Goal: Information Seeking & Learning: Learn about a topic

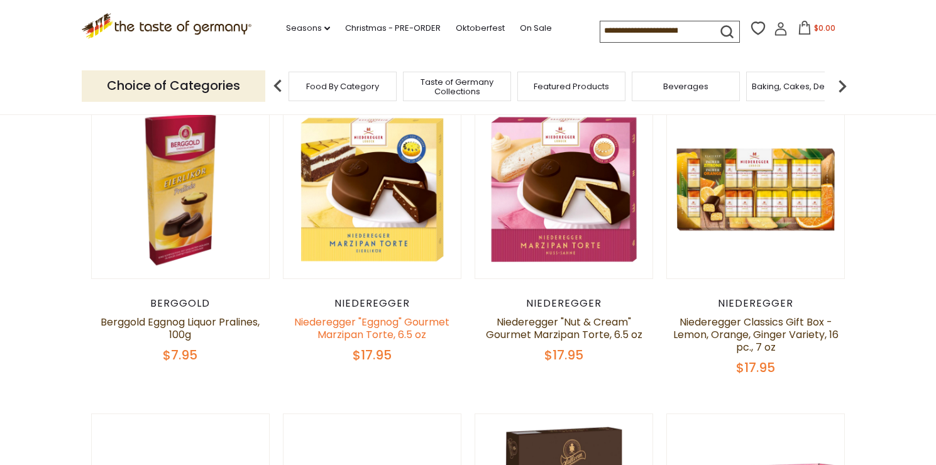
scroll to position [399, 0]
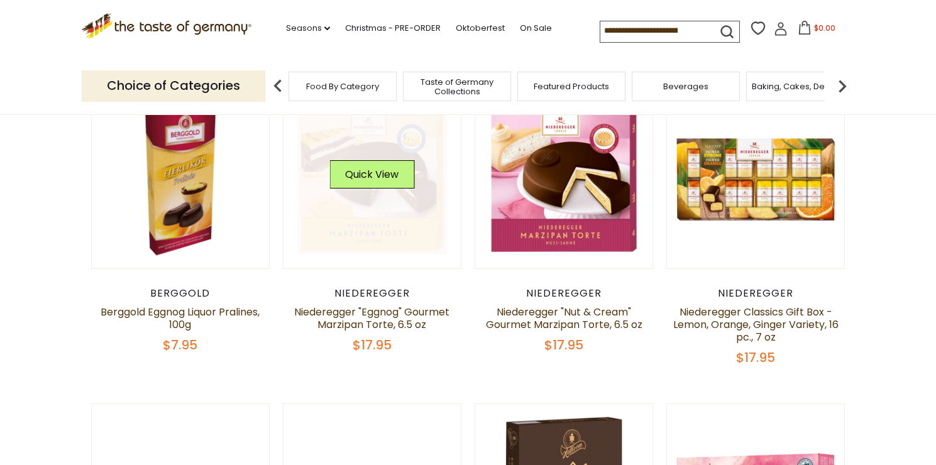
click at [424, 257] on img at bounding box center [373, 180] width 178 height 178
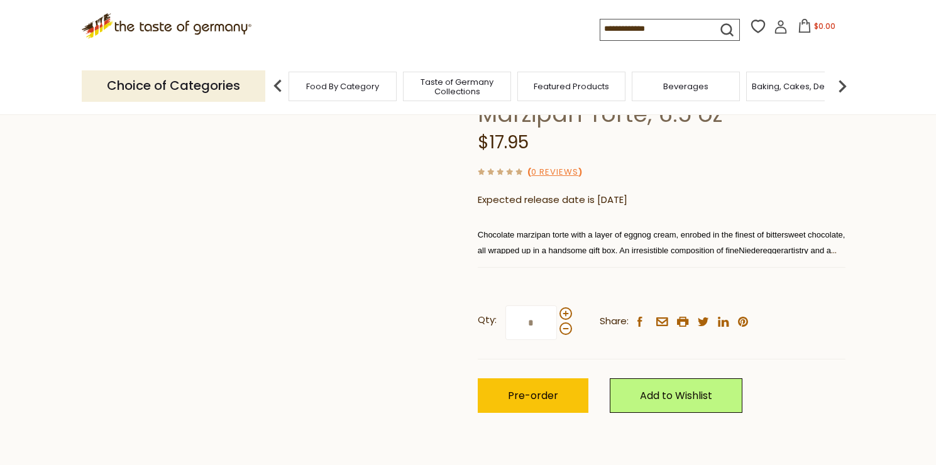
scroll to position [111, 0]
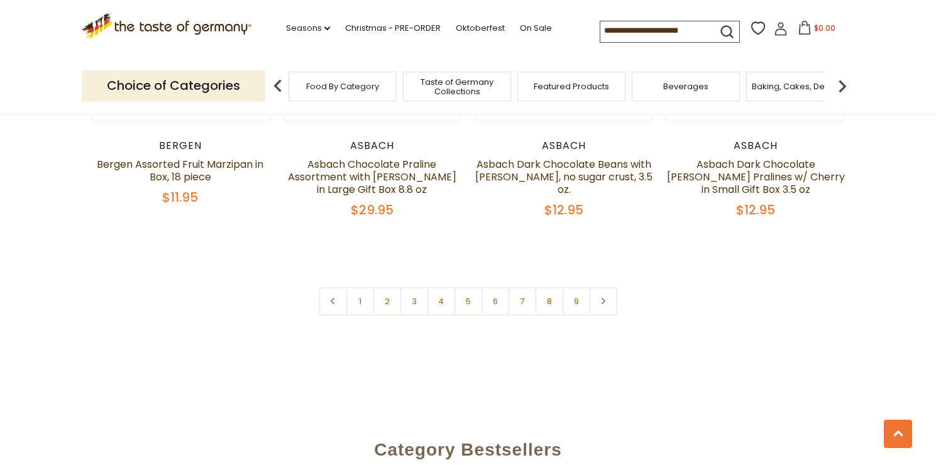
scroll to position [3109, 0]
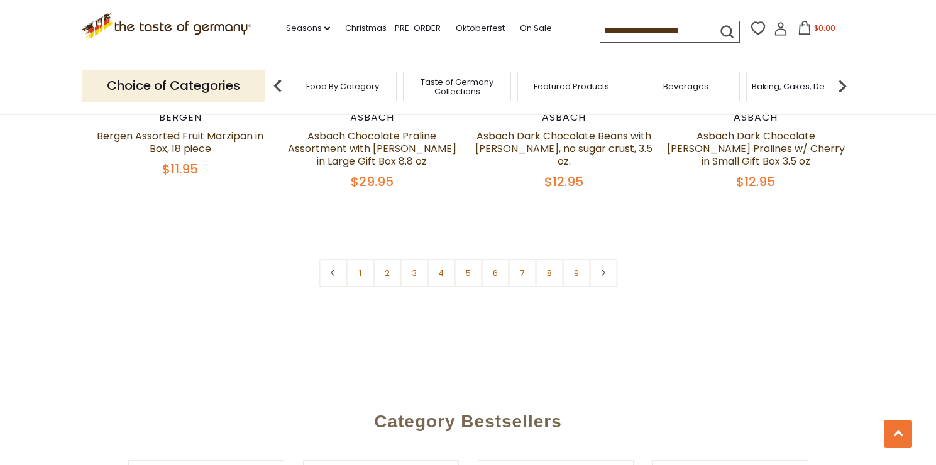
click at [362, 82] on span "Food By Category" at bounding box center [342, 86] width 73 height 9
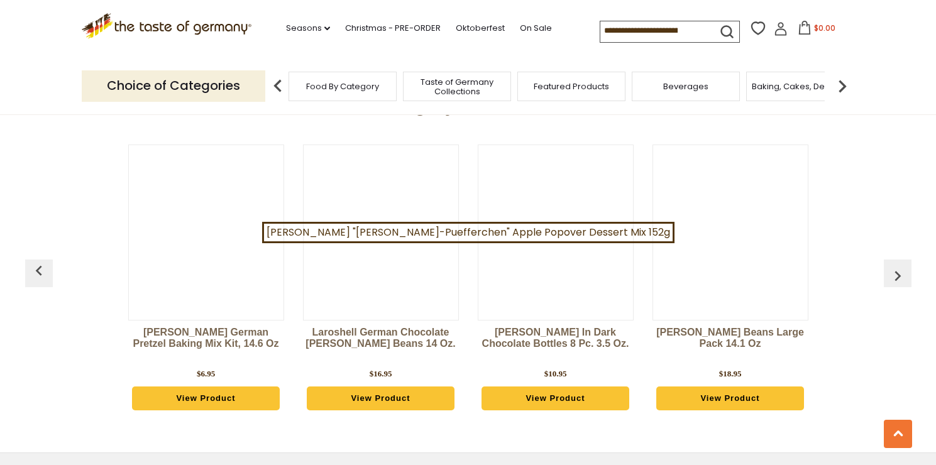
scroll to position [3180, 0]
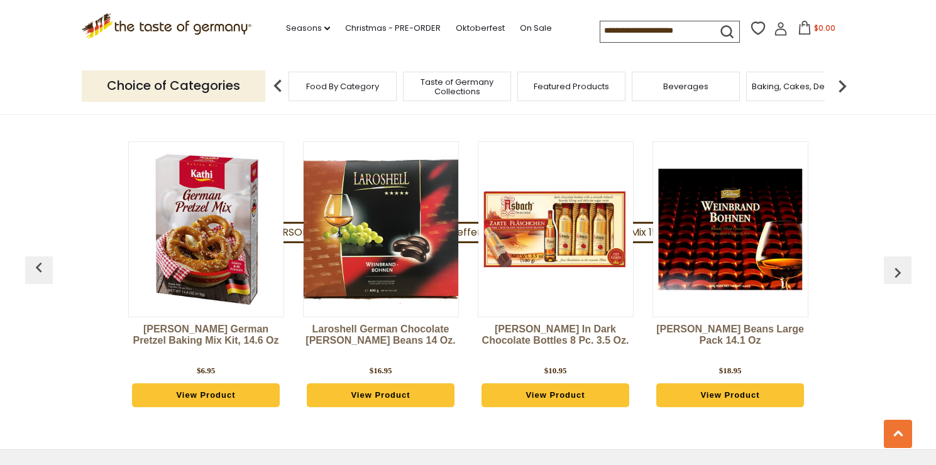
click at [901, 263] on img "button" at bounding box center [898, 273] width 20 height 20
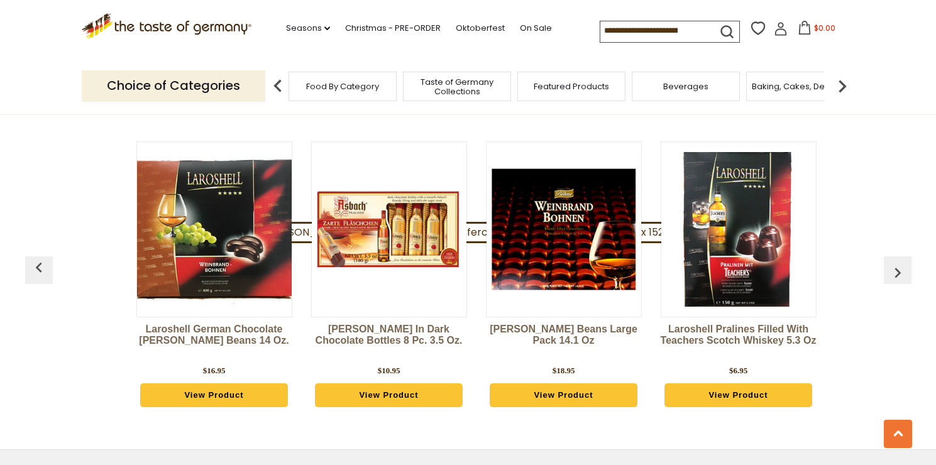
scroll to position [0, 175]
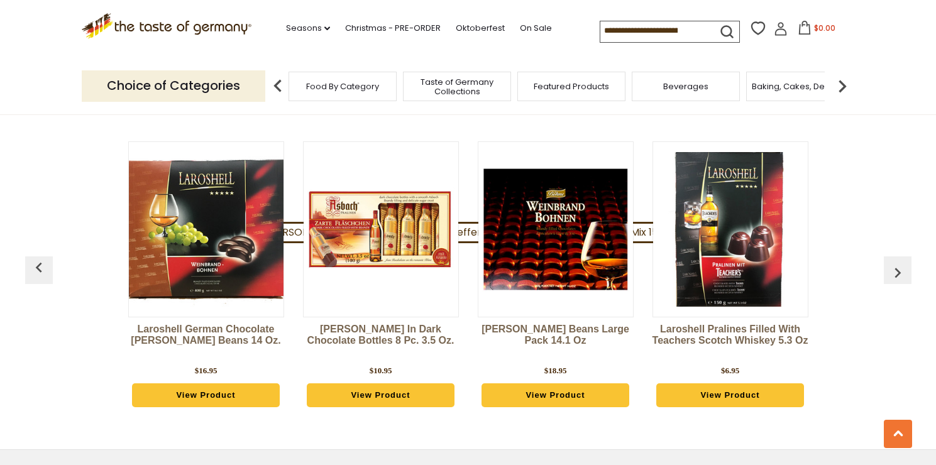
click at [901, 263] on img "button" at bounding box center [898, 273] width 20 height 20
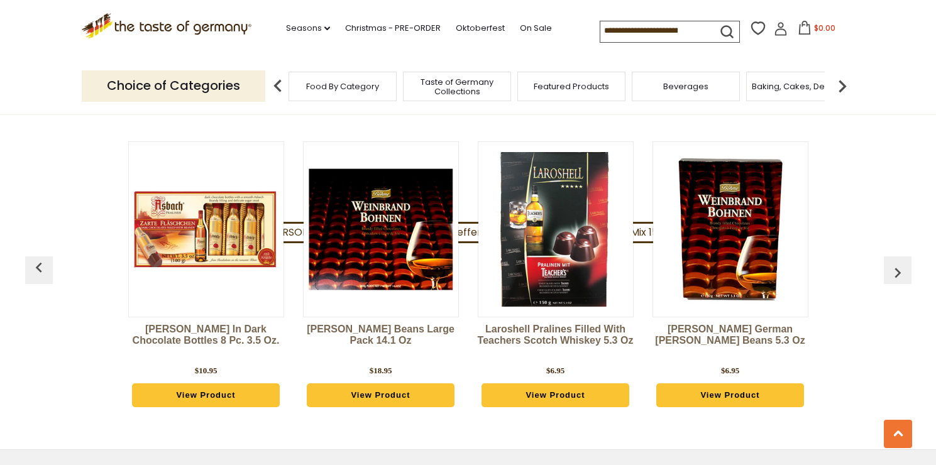
click at [901, 263] on img "button" at bounding box center [898, 273] width 20 height 20
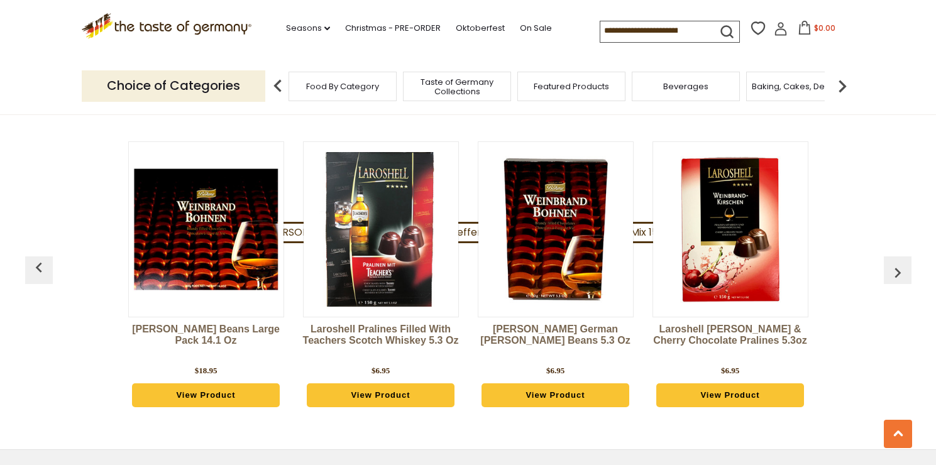
click at [901, 263] on img "button" at bounding box center [898, 273] width 20 height 20
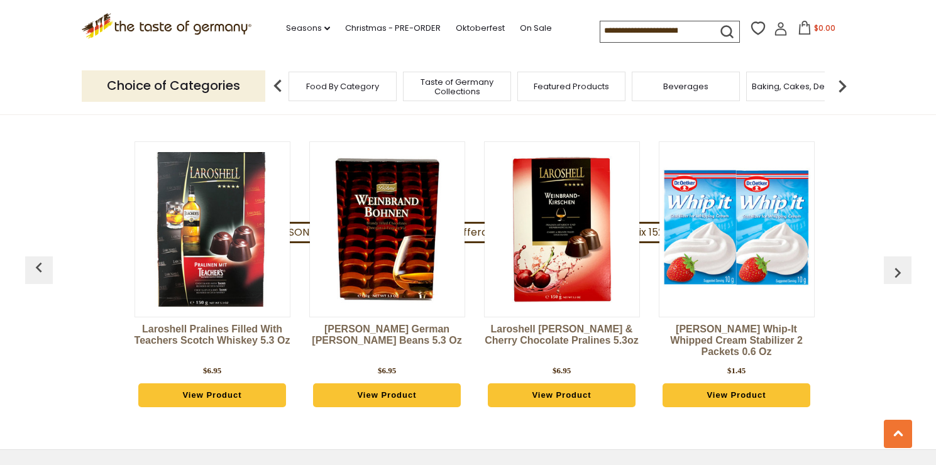
click at [901, 263] on img "button" at bounding box center [898, 273] width 20 height 20
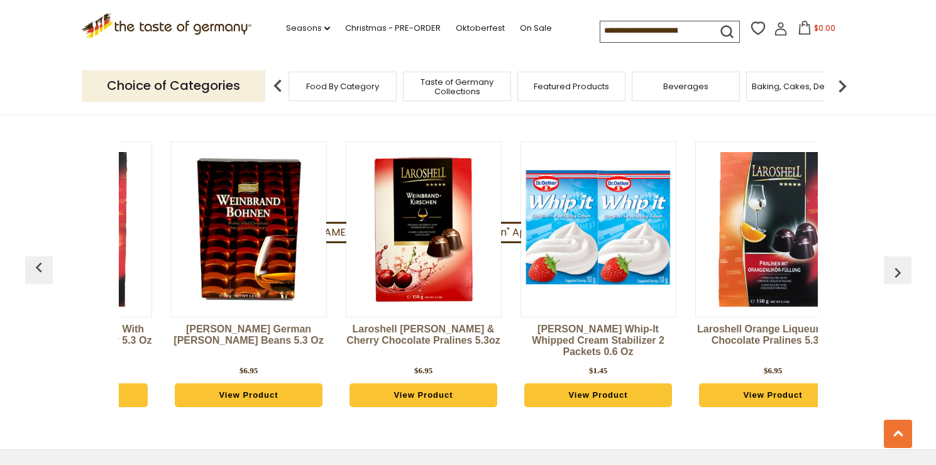
scroll to position [0, 874]
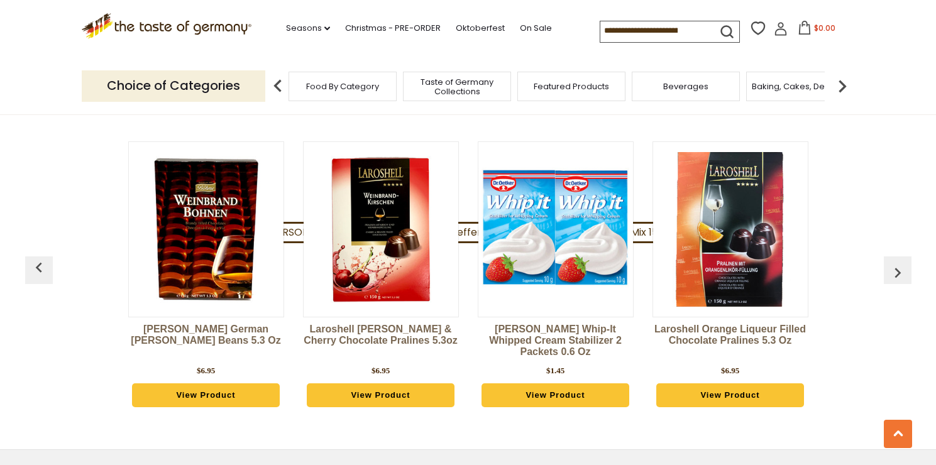
click at [673, 36] on input at bounding box center [653, 30] width 106 height 18
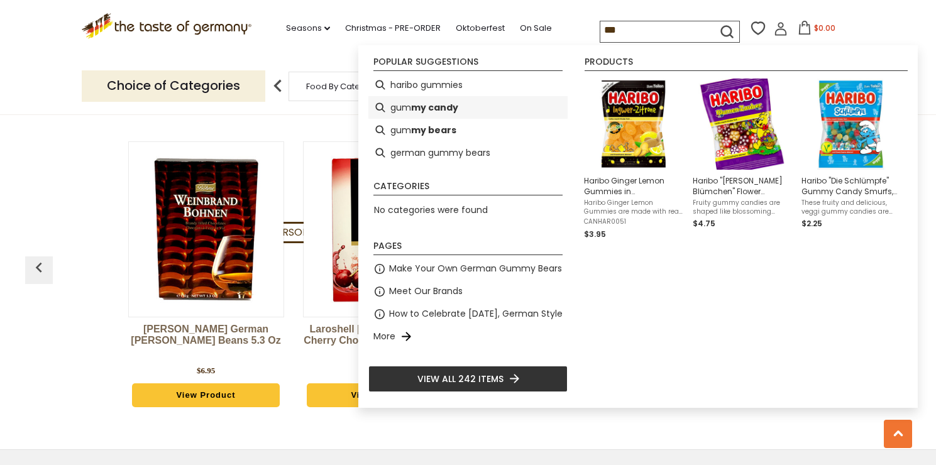
click at [482, 101] on li "gum my candy" at bounding box center [467, 107] width 199 height 23
type input "**********"
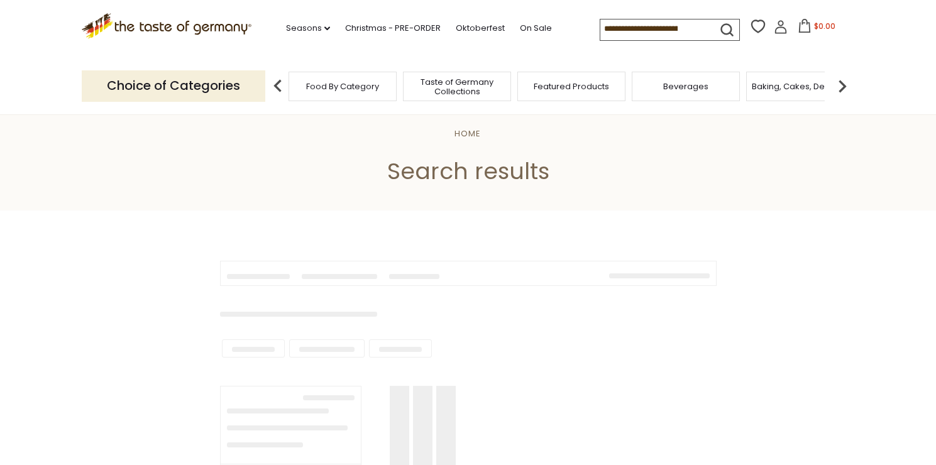
type input "**********"
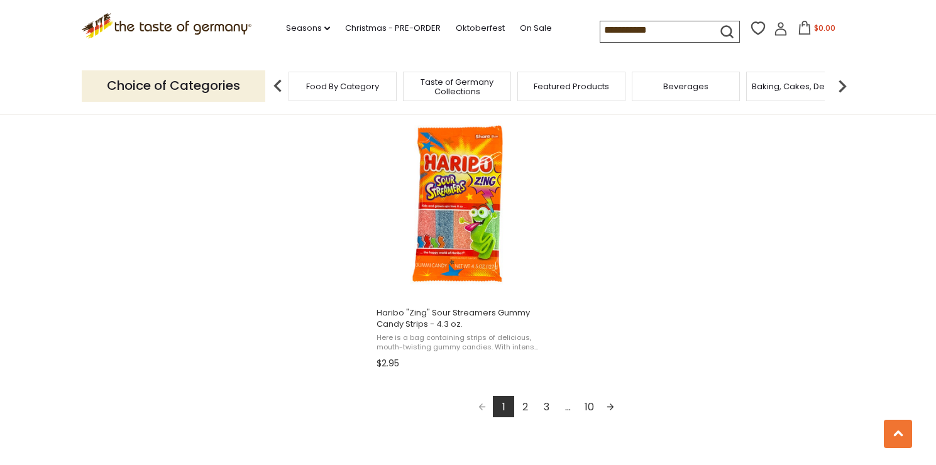
scroll to position [2196, 0]
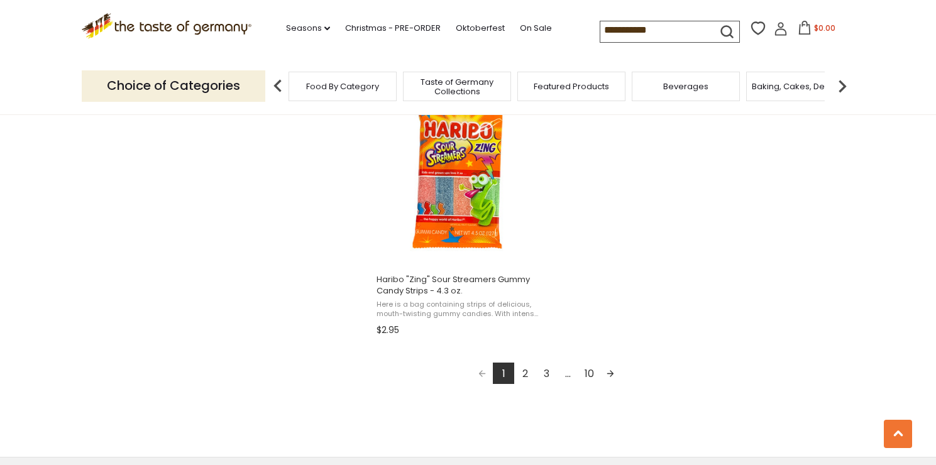
click at [525, 375] on link "2" at bounding box center [524, 373] width 21 height 21
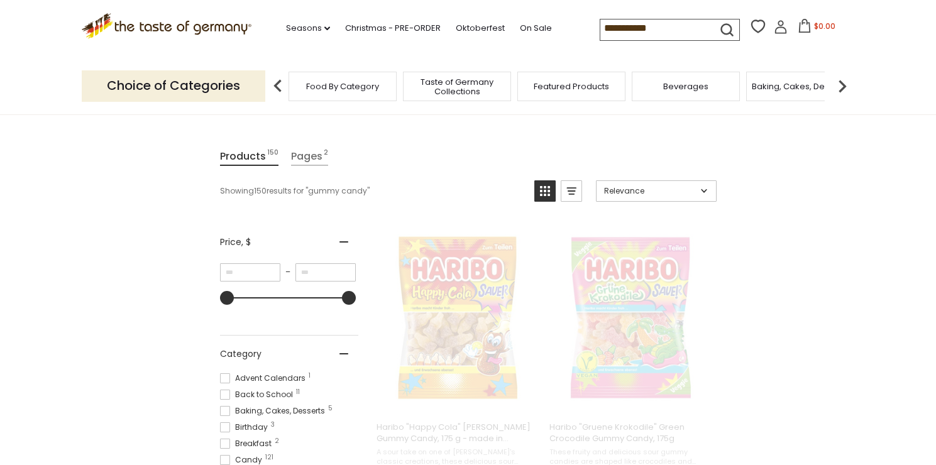
scroll to position [0, 0]
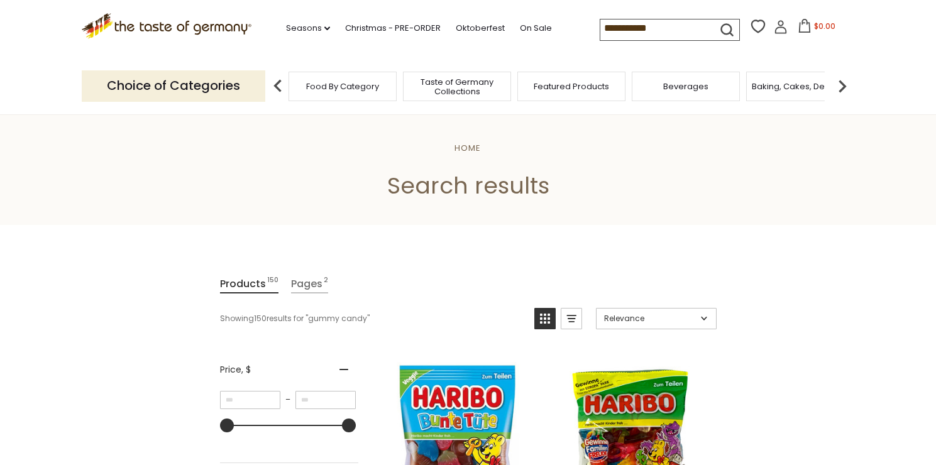
click at [333, 91] on span "Food By Category" at bounding box center [342, 86] width 73 height 9
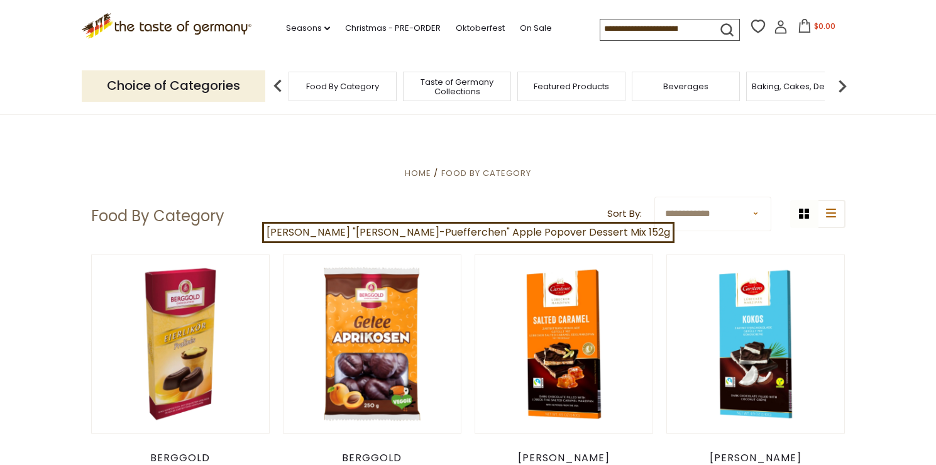
click at [238, 85] on p "Choice of Categories" at bounding box center [174, 85] width 184 height 31
click at [840, 91] on img at bounding box center [842, 86] width 25 height 25
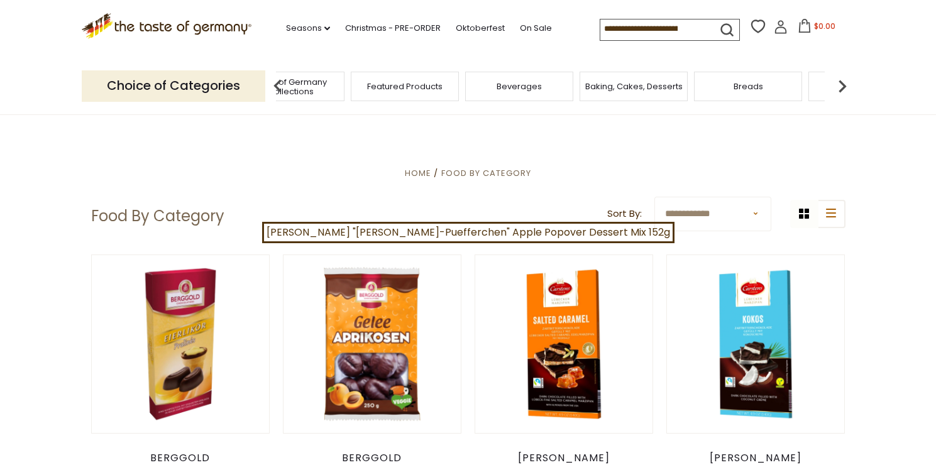
click at [840, 91] on img at bounding box center [842, 86] width 25 height 25
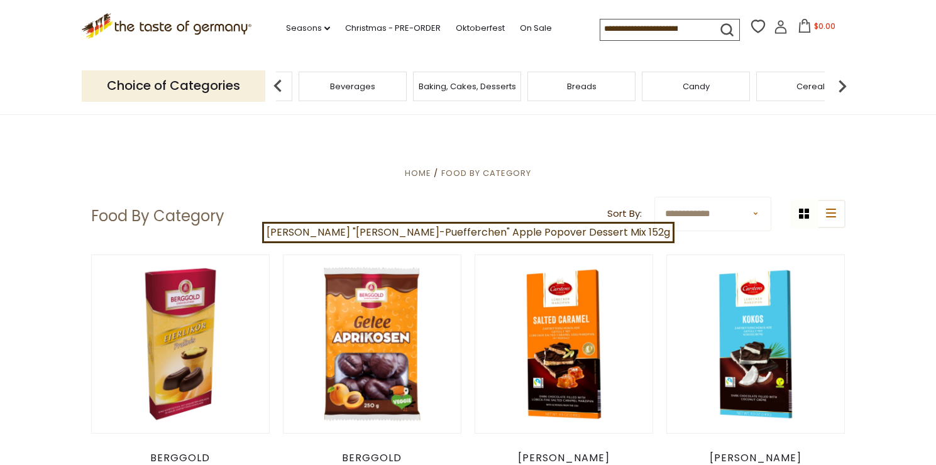
click at [840, 91] on img at bounding box center [842, 86] width 25 height 25
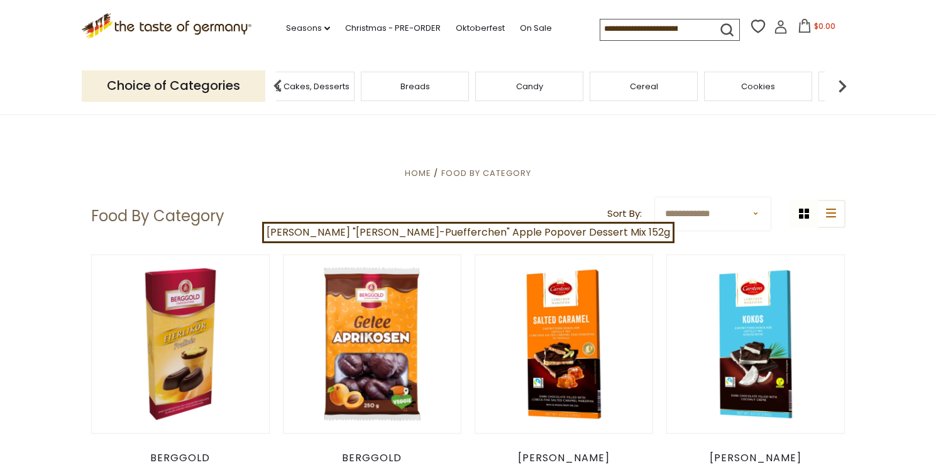
click at [840, 91] on img at bounding box center [842, 86] width 25 height 25
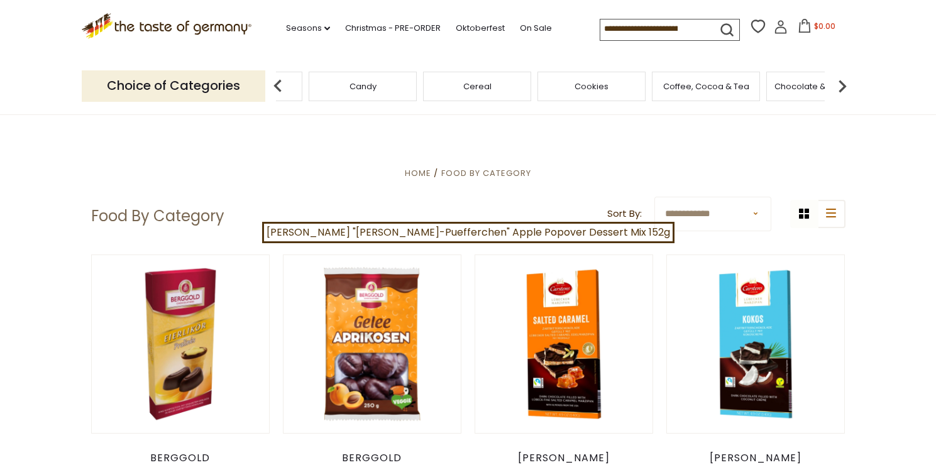
click at [840, 91] on img at bounding box center [842, 86] width 25 height 25
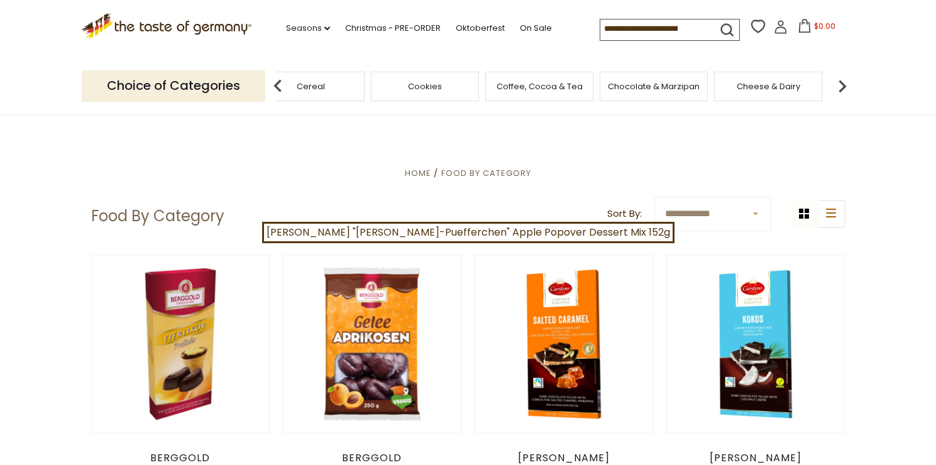
click at [429, 86] on span "Cookies" at bounding box center [425, 86] width 34 height 9
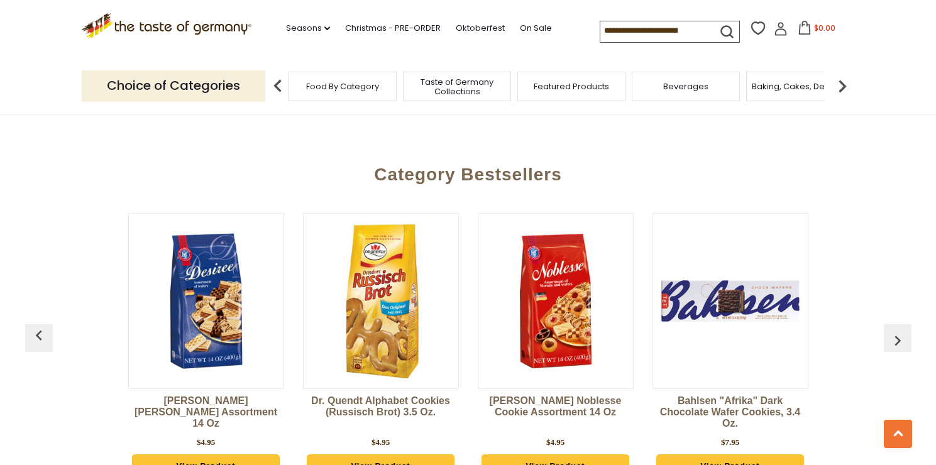
scroll to position [3401, 0]
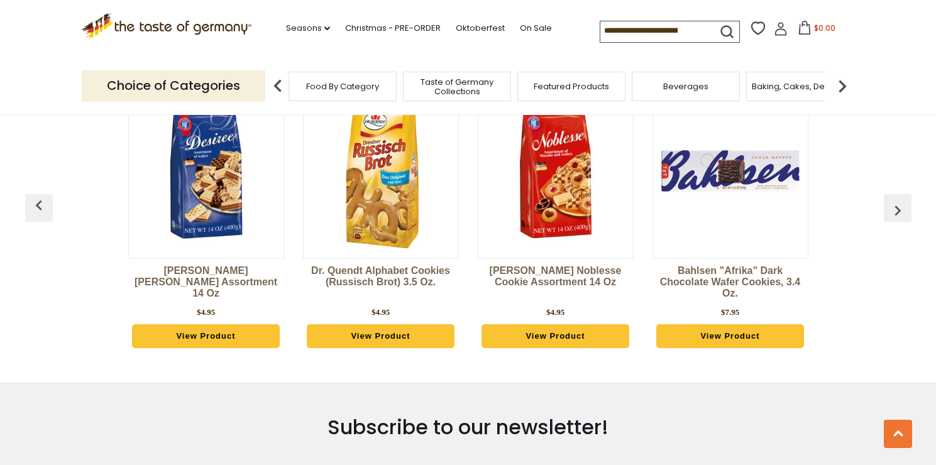
click at [431, 281] on link "Dr. Quendt Alphabet Cookies (Russisch Brot) 3.5 oz." at bounding box center [381, 284] width 156 height 38
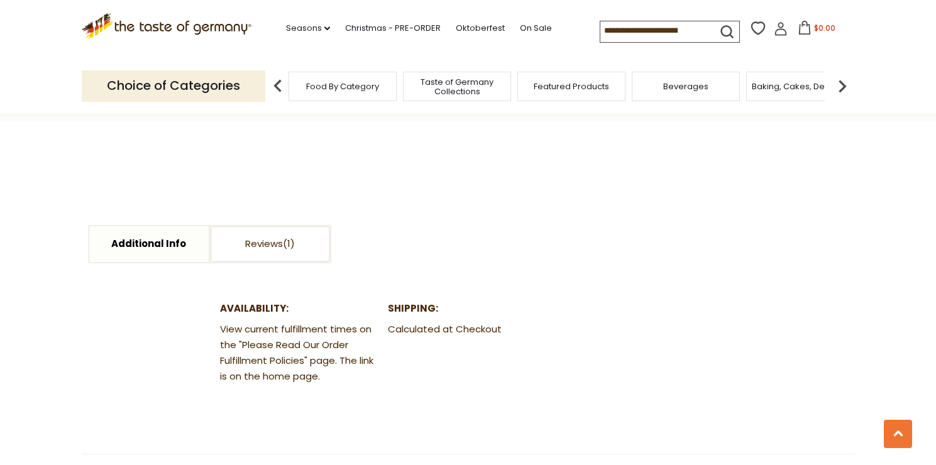
scroll to position [560, 0]
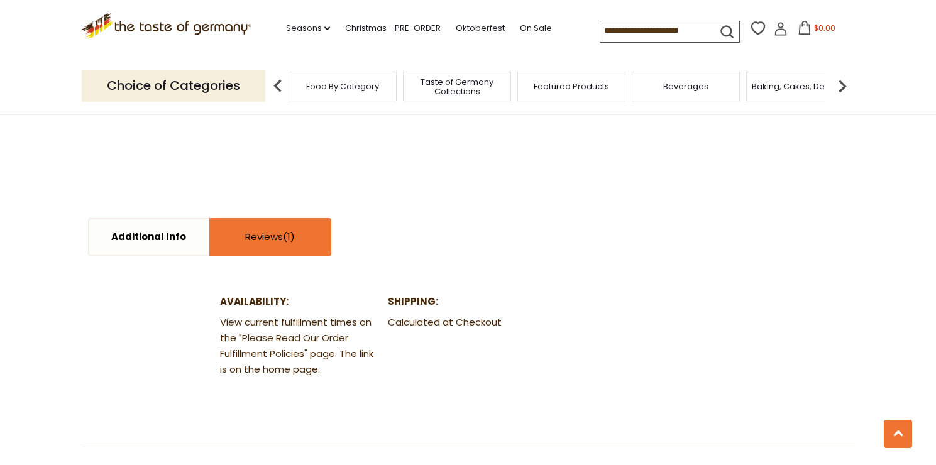
click at [282, 235] on link "Reviews" at bounding box center [270, 237] width 119 height 36
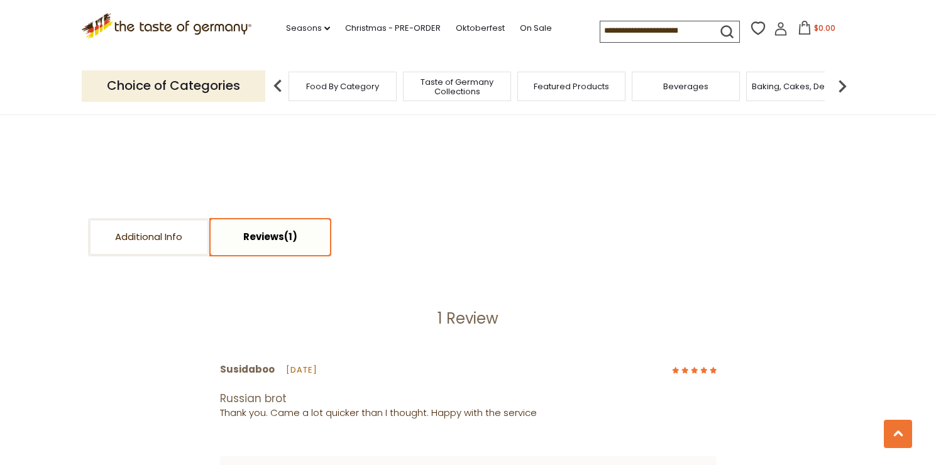
click at [282, 235] on link "Reviews" at bounding box center [270, 237] width 119 height 36
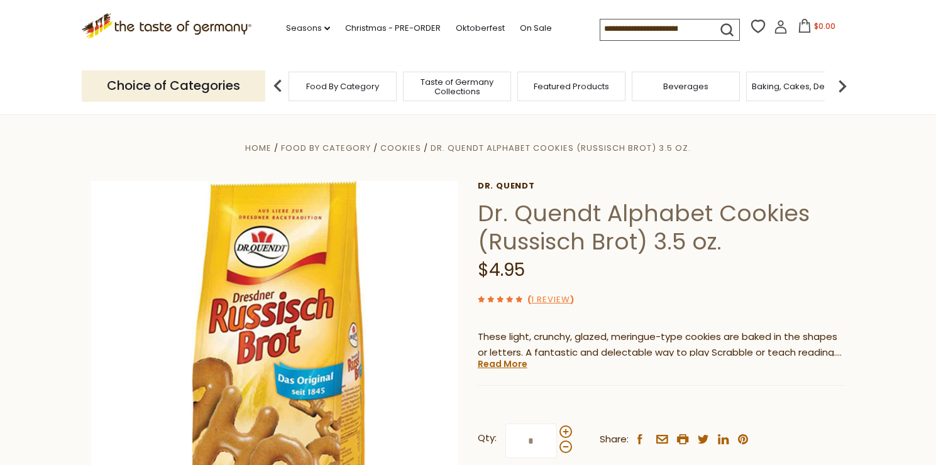
click at [840, 85] on img at bounding box center [842, 86] width 25 height 25
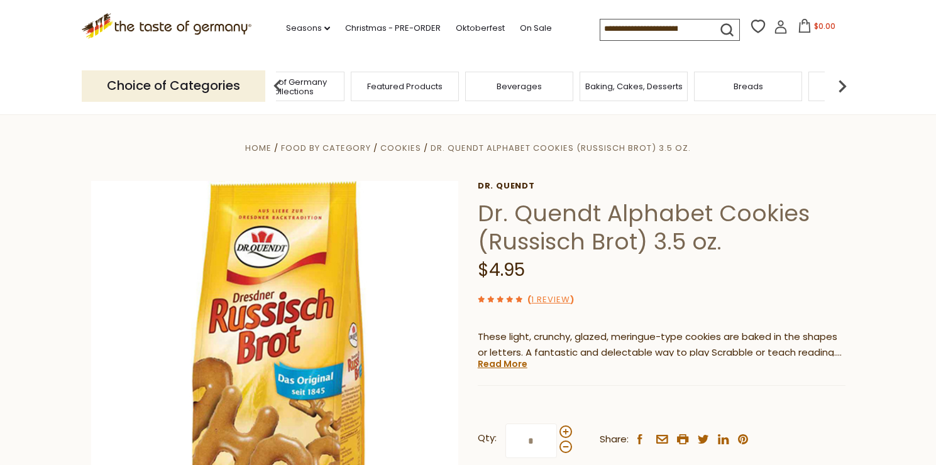
click at [840, 85] on img at bounding box center [842, 86] width 25 height 25
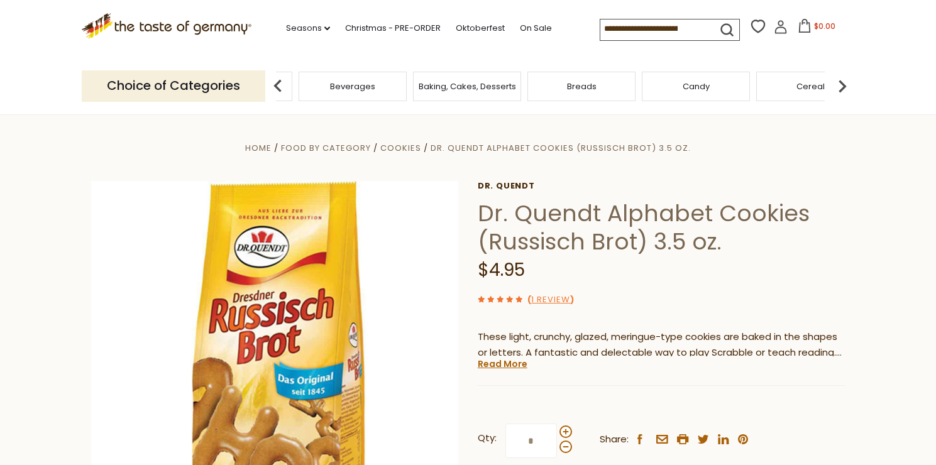
click at [840, 85] on img at bounding box center [842, 86] width 25 height 25
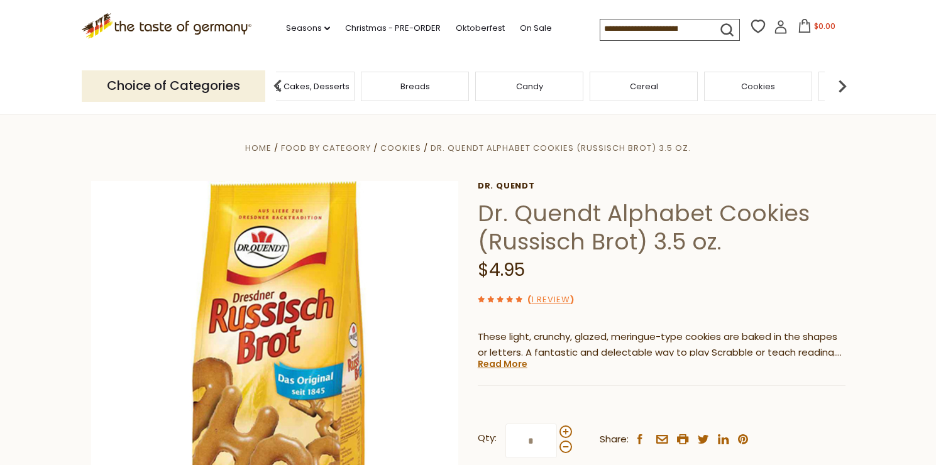
click at [840, 85] on img at bounding box center [842, 86] width 25 height 25
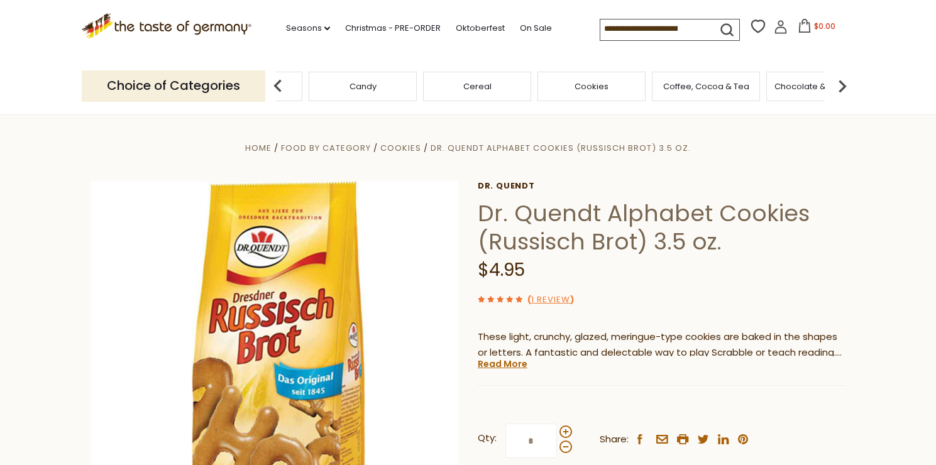
click at [840, 85] on img at bounding box center [842, 86] width 25 height 25
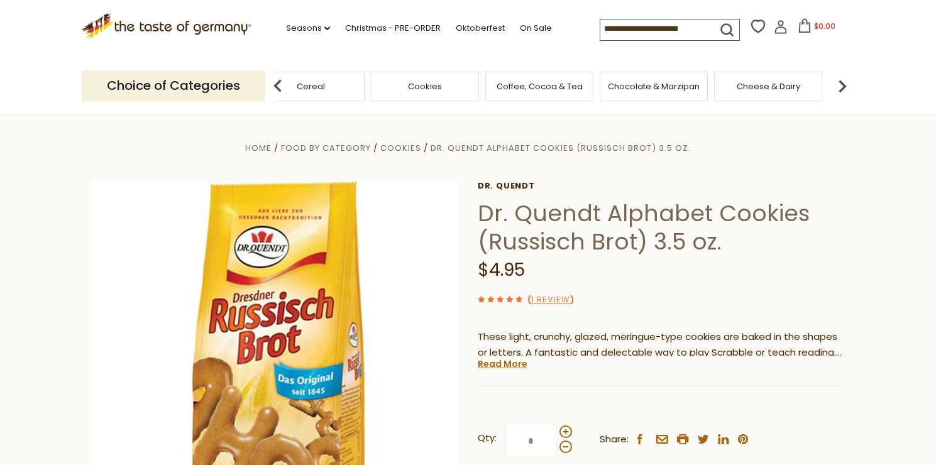
click at [840, 85] on img at bounding box center [842, 86] width 25 height 25
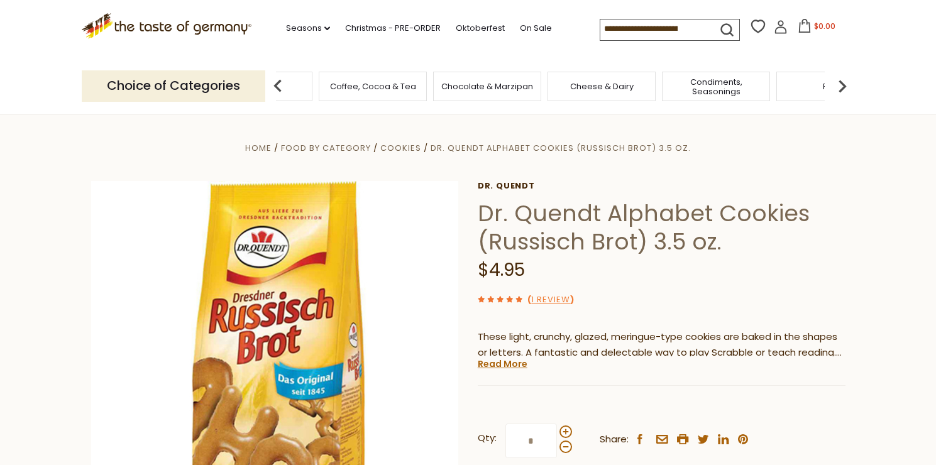
click at [494, 92] on div "Chocolate & Marzipan" at bounding box center [487, 87] width 108 height 30
click at [476, 98] on div "Chocolate & Marzipan" at bounding box center [487, 87] width 108 height 30
click at [477, 89] on span "Chocolate & Marzipan" at bounding box center [487, 86] width 92 height 9
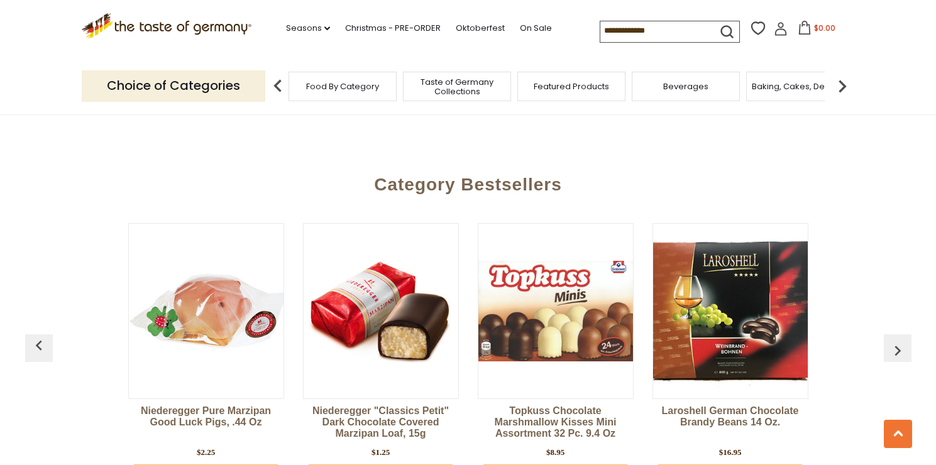
scroll to position [3443, 0]
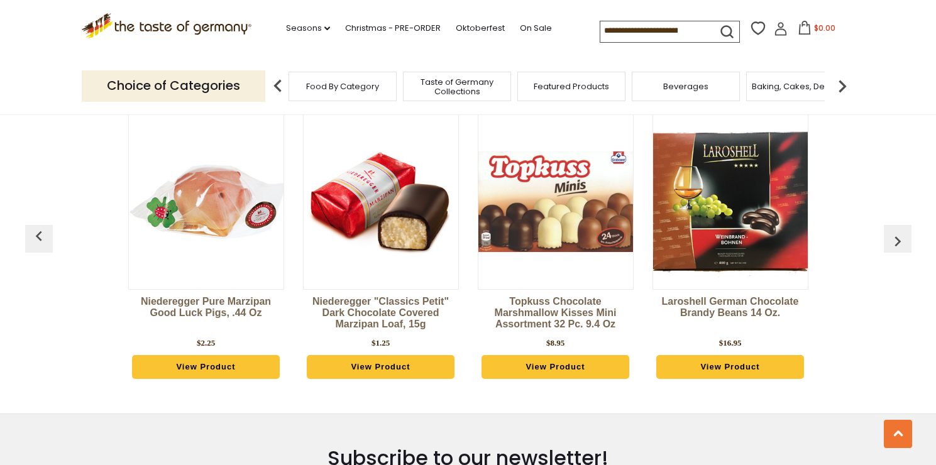
click at [894, 231] on img "button" at bounding box center [898, 241] width 20 height 20
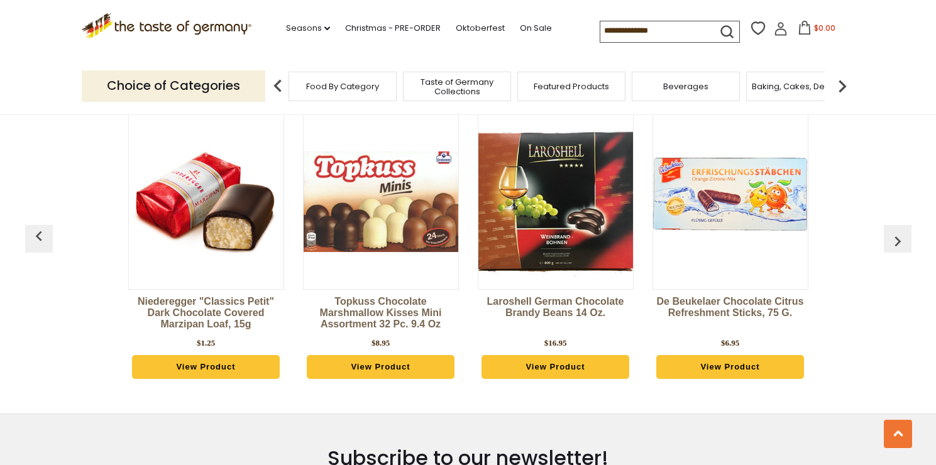
click at [894, 231] on img "button" at bounding box center [898, 241] width 20 height 20
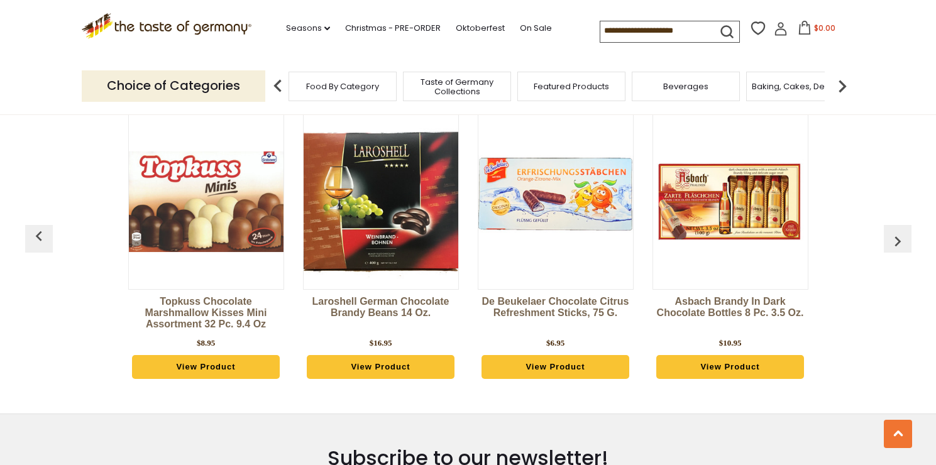
click at [894, 231] on img "button" at bounding box center [898, 241] width 20 height 20
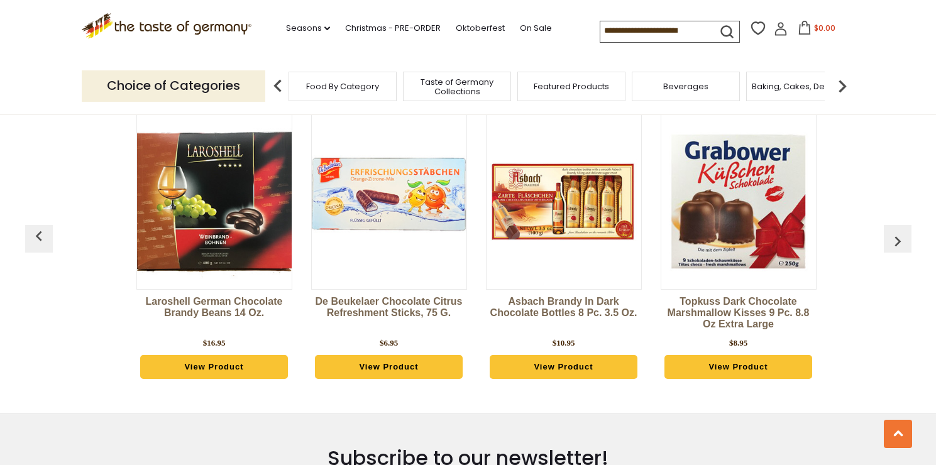
scroll to position [0, 524]
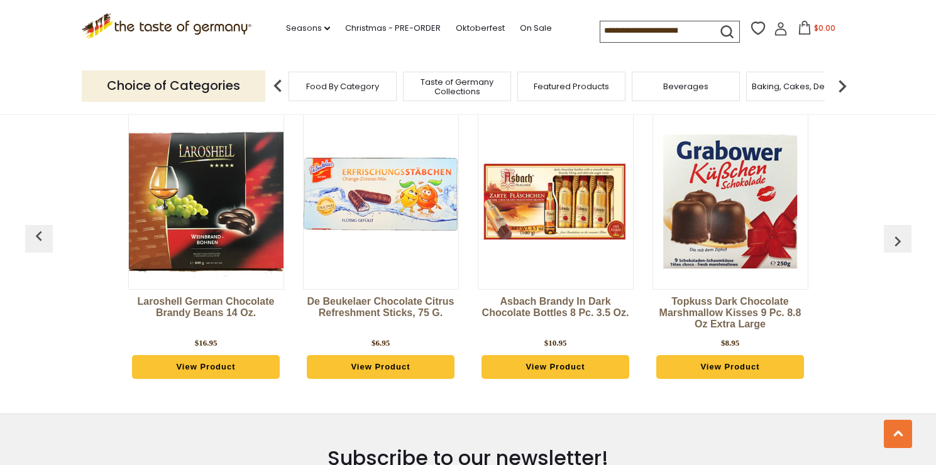
click at [894, 231] on img "button" at bounding box center [898, 241] width 20 height 20
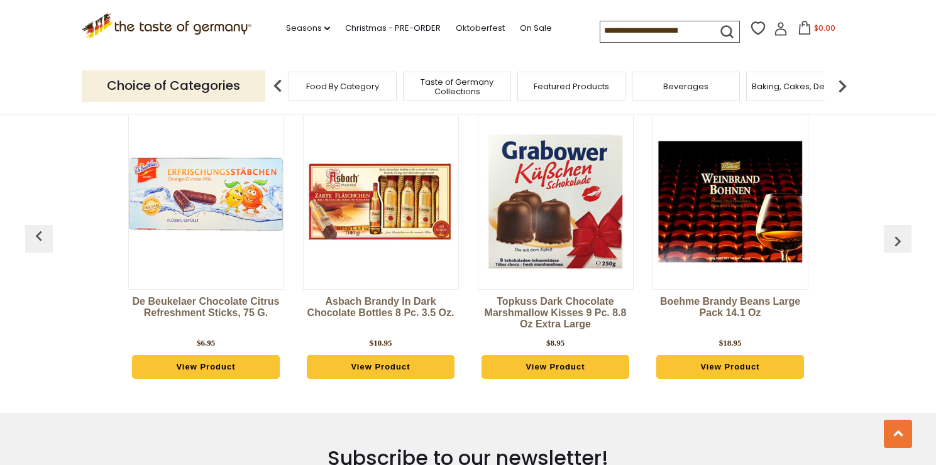
click at [894, 231] on img "button" at bounding box center [898, 241] width 20 height 20
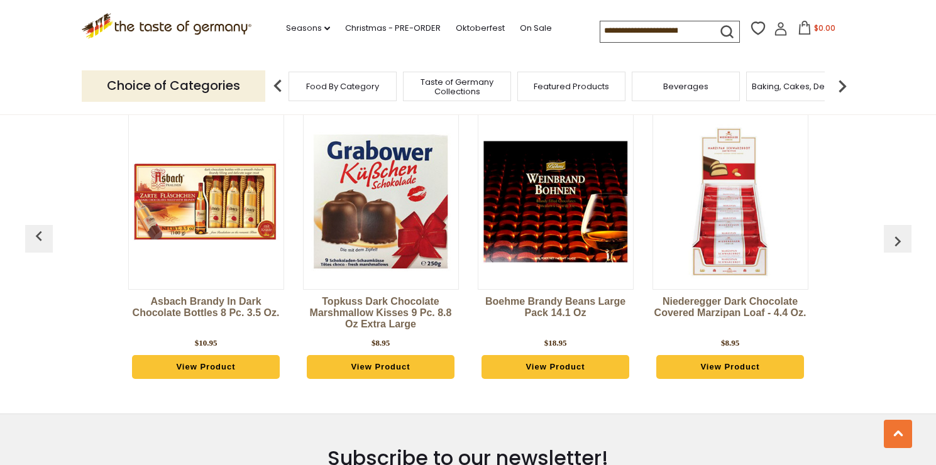
click at [894, 231] on img "button" at bounding box center [898, 241] width 20 height 20
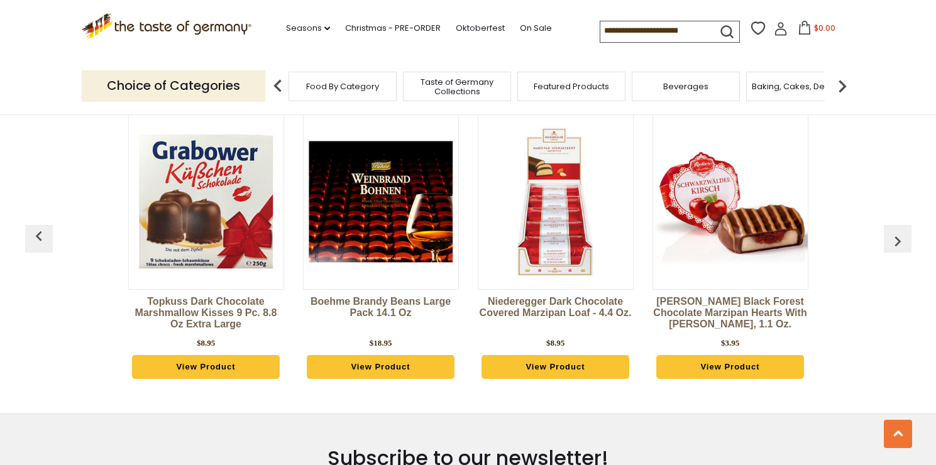
click at [894, 231] on img "button" at bounding box center [898, 241] width 20 height 20
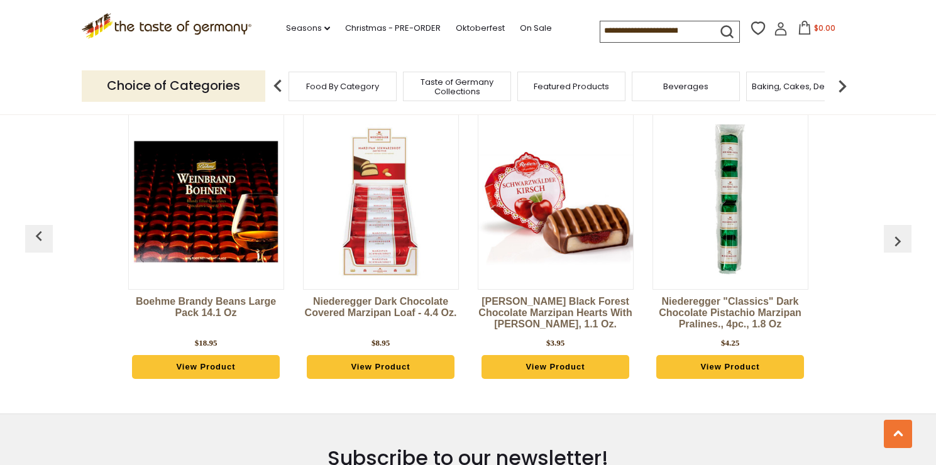
click at [894, 231] on img "button" at bounding box center [898, 241] width 20 height 20
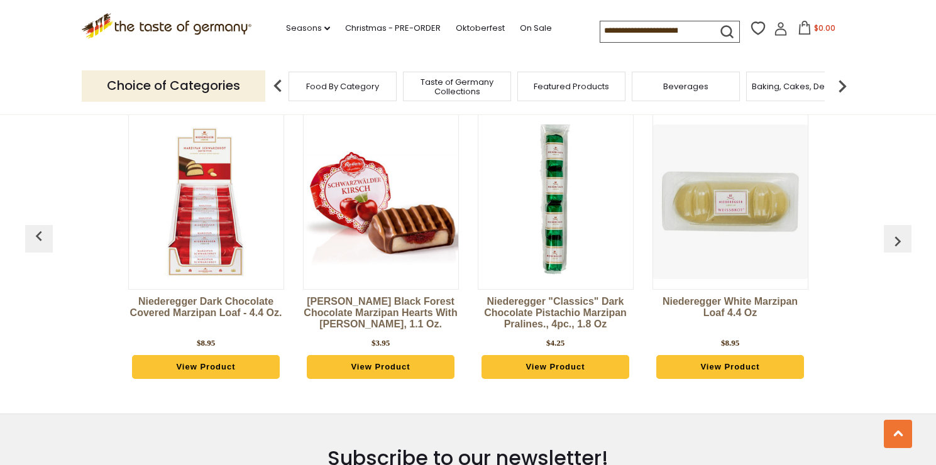
click at [894, 231] on img "button" at bounding box center [898, 241] width 20 height 20
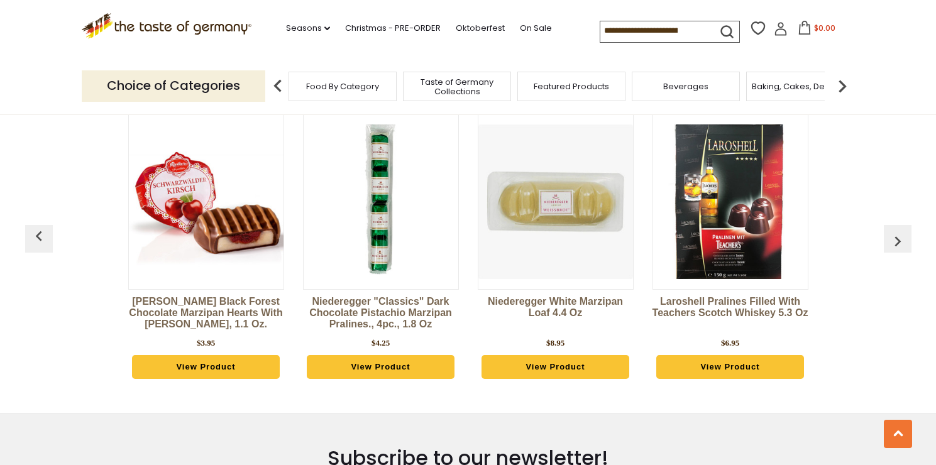
click at [894, 231] on img "button" at bounding box center [898, 241] width 20 height 20
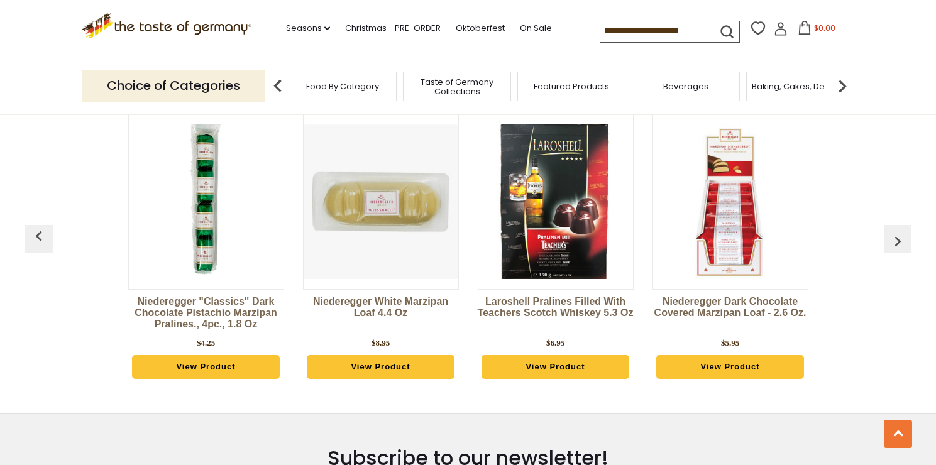
click at [894, 231] on img "button" at bounding box center [898, 241] width 20 height 20
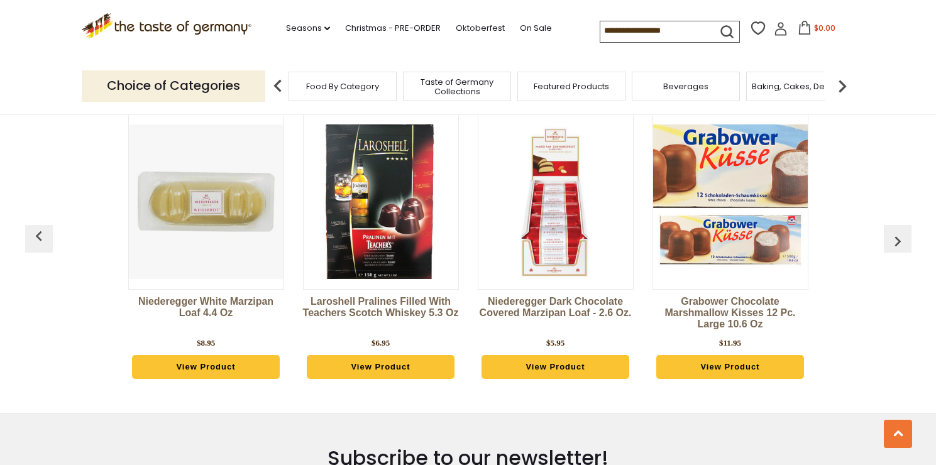
click at [894, 231] on img "button" at bounding box center [898, 241] width 20 height 20
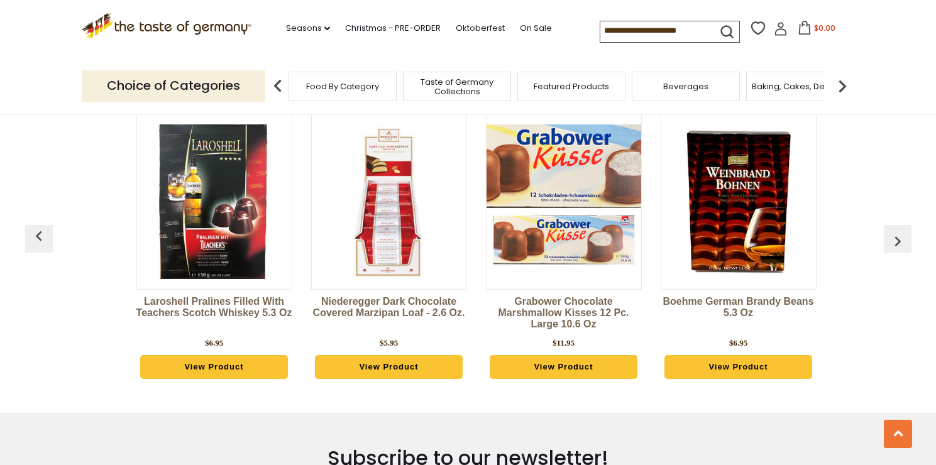
scroll to position [0, 2098]
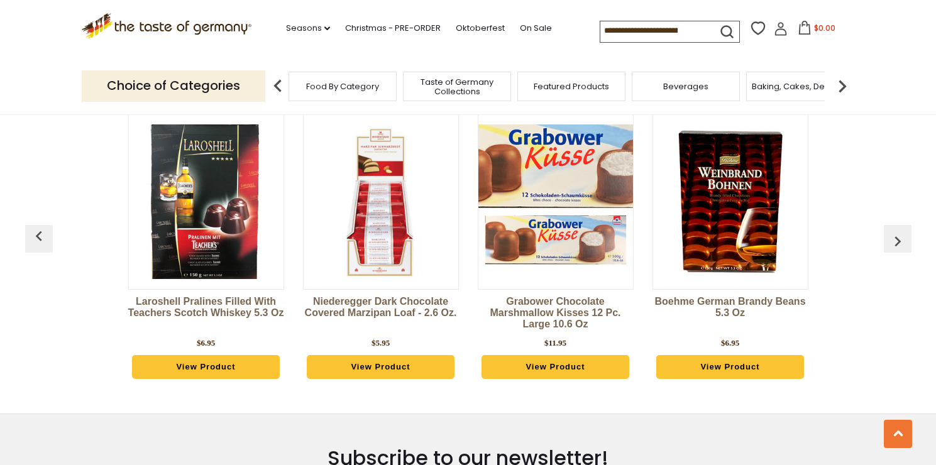
click at [894, 231] on img "button" at bounding box center [898, 241] width 20 height 20
